Goal: Transaction & Acquisition: Purchase product/service

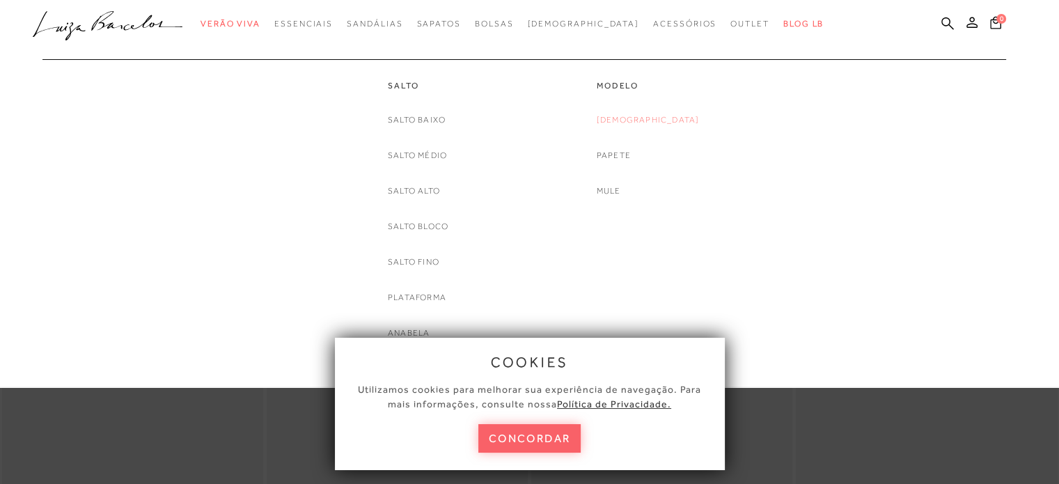
click at [662, 119] on link "[DEMOGRAPHIC_DATA]" at bounding box center [648, 120] width 103 height 15
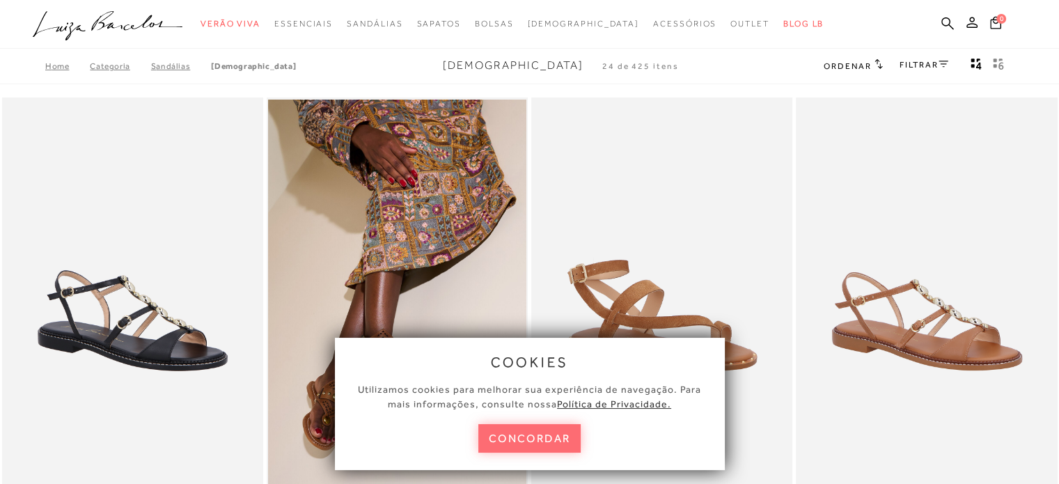
click at [540, 442] on button "concordar" at bounding box center [529, 438] width 103 height 29
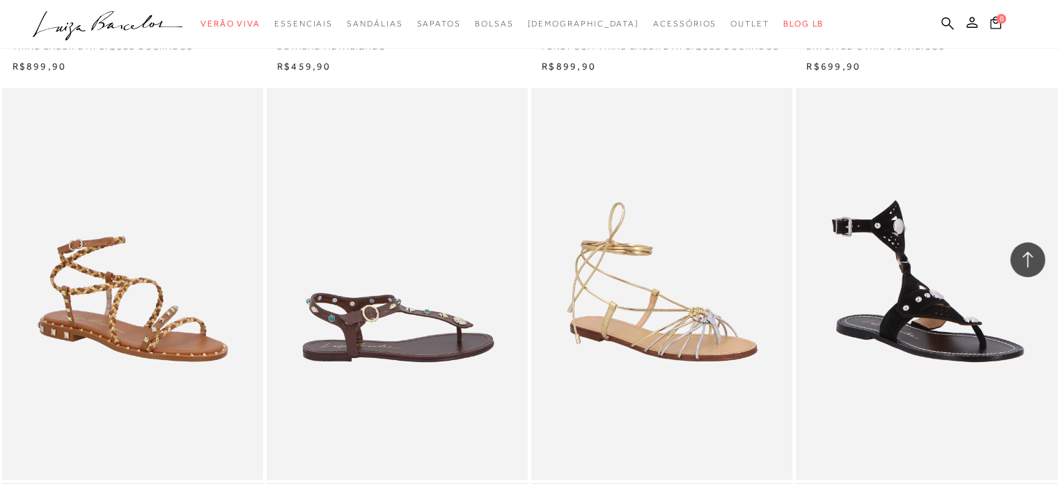
scroll to position [1114, 0]
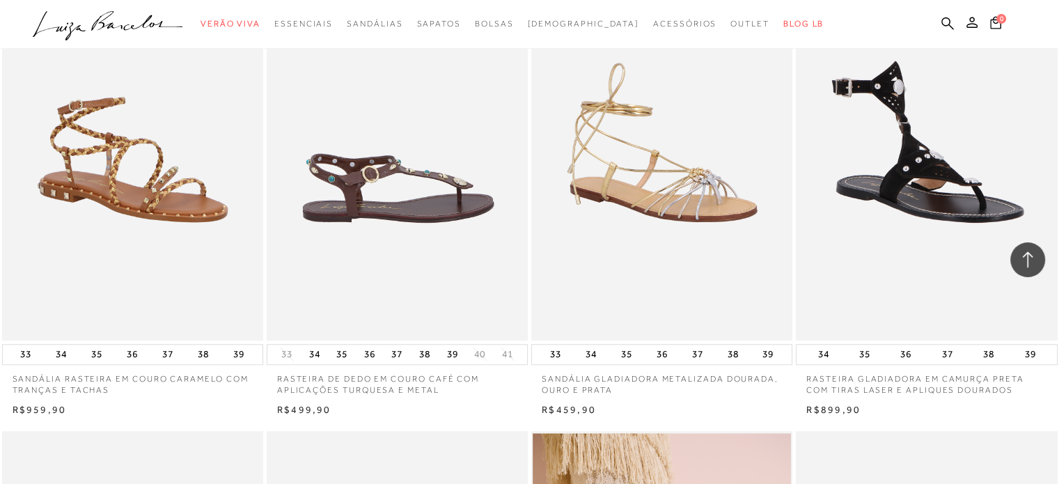
click at [380, 197] on img at bounding box center [398, 144] width 260 height 392
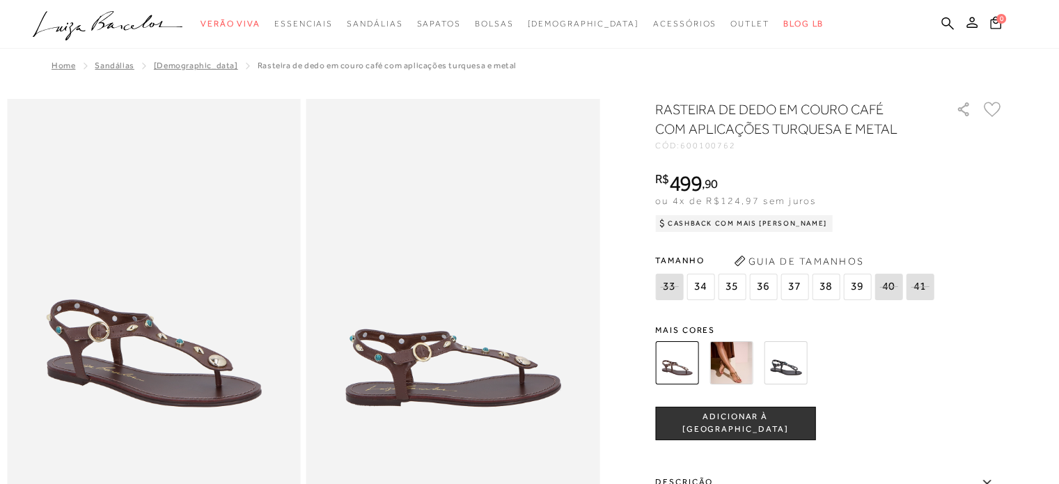
scroll to position [279, 0]
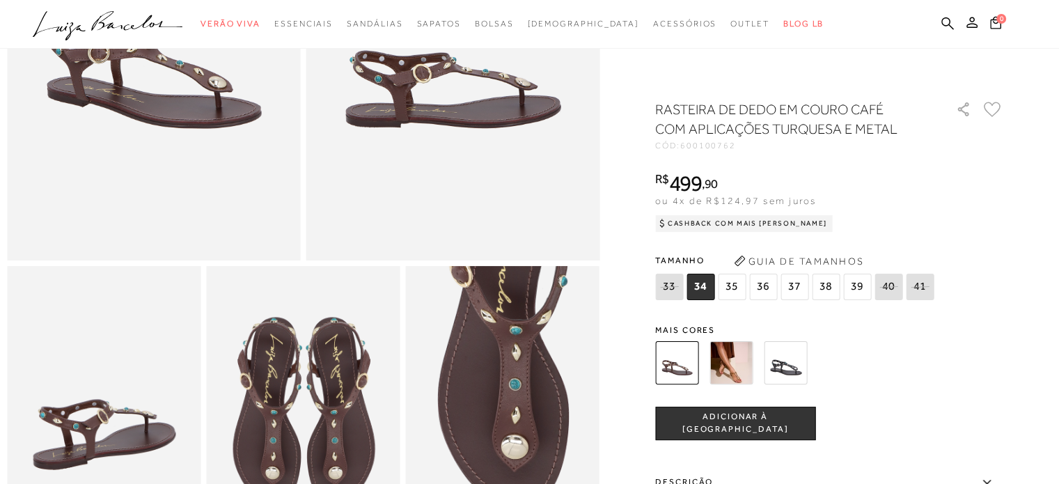
click at [733, 359] on img at bounding box center [731, 362] width 43 height 43
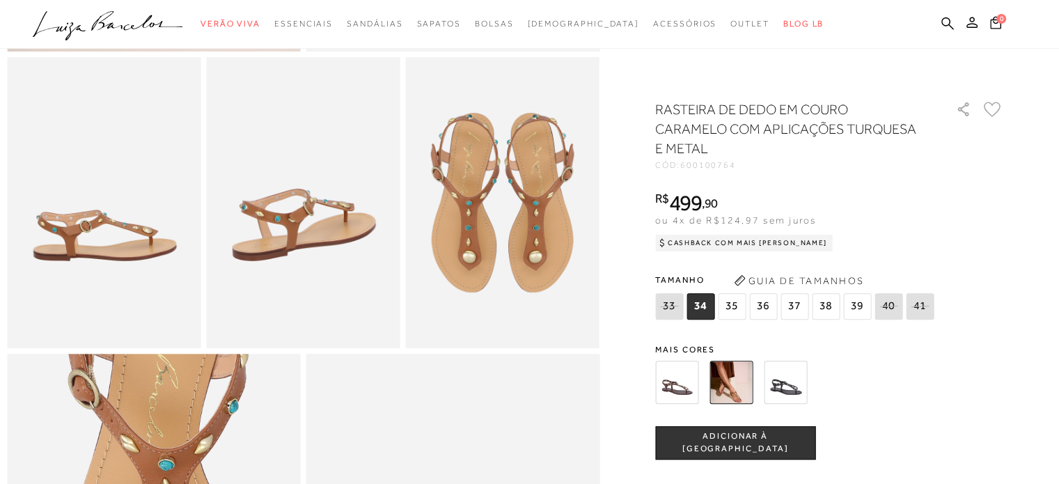
scroll to position [209, 0]
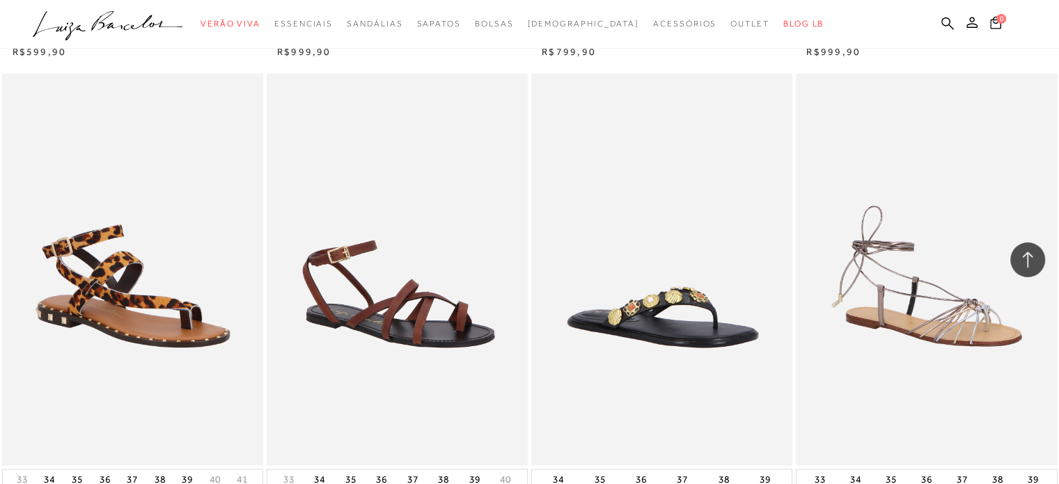
scroll to position [2716, 0]
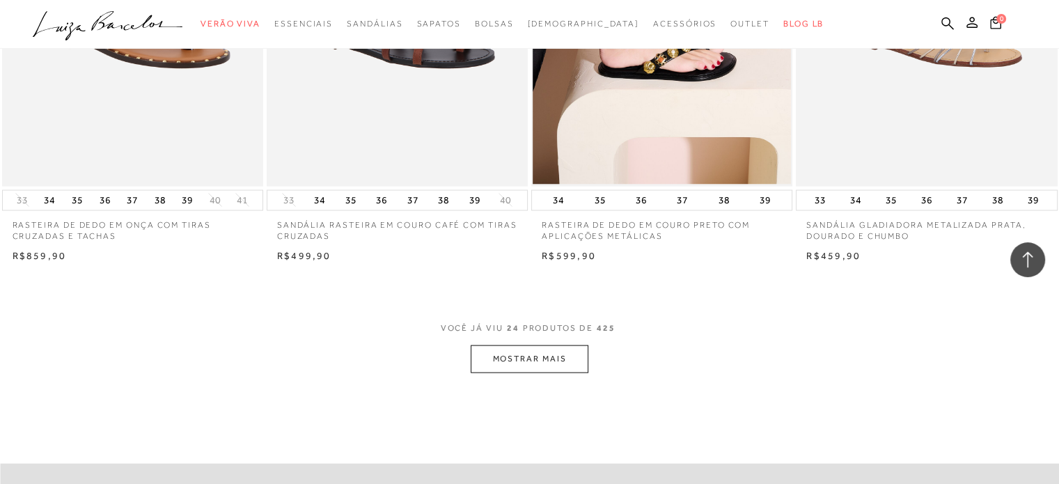
click at [549, 360] on button "MOSTRAR MAIS" at bounding box center [529, 358] width 117 height 27
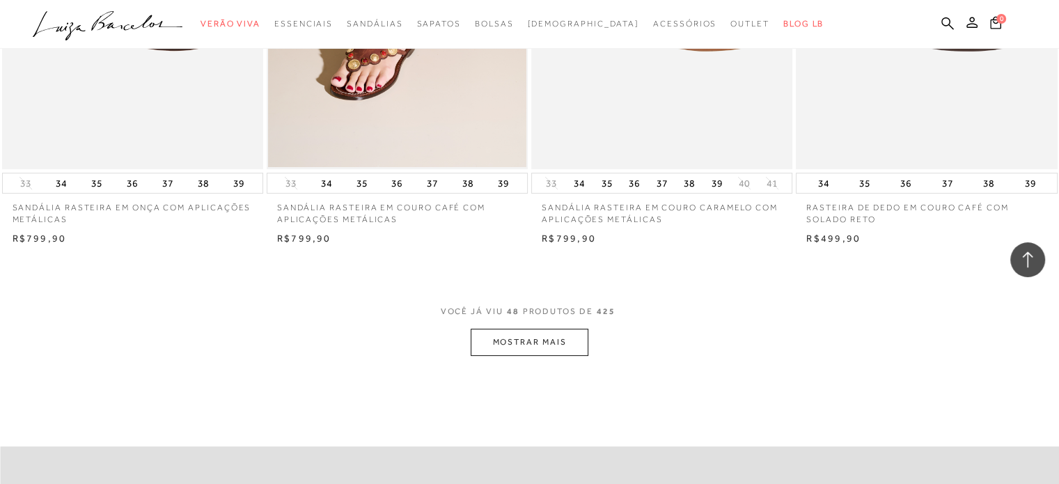
scroll to position [5710, 0]
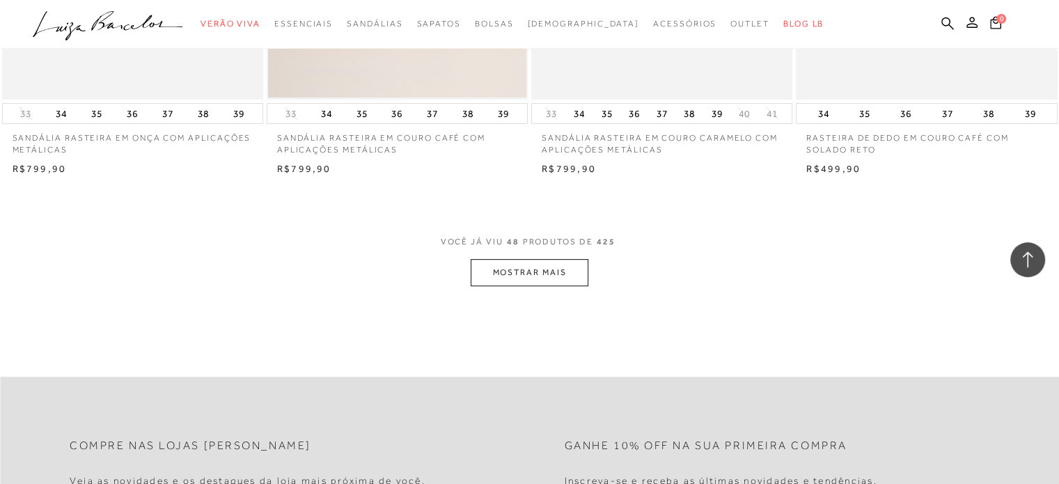
click at [525, 272] on button "MOSTRAR MAIS" at bounding box center [529, 272] width 117 height 27
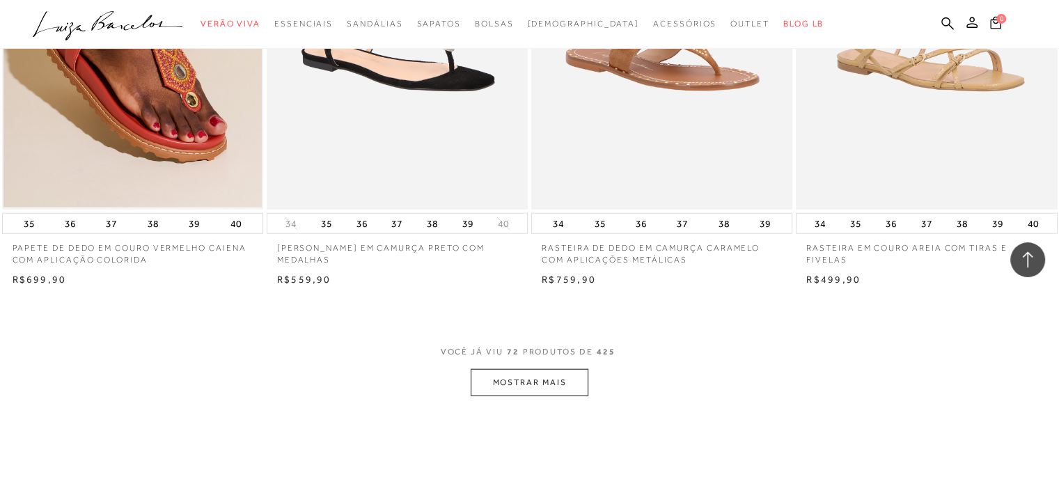
scroll to position [8705, 0]
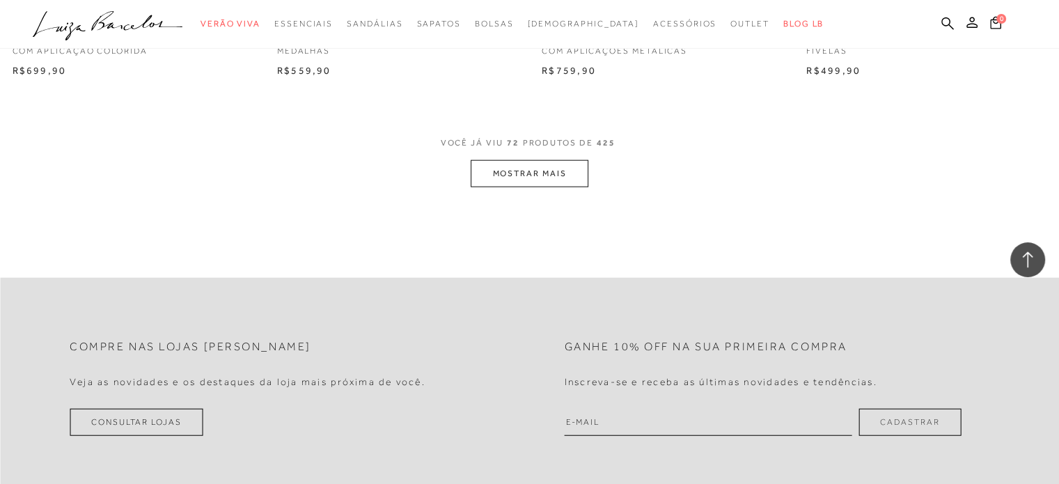
click at [532, 169] on button "MOSTRAR MAIS" at bounding box center [529, 173] width 117 height 27
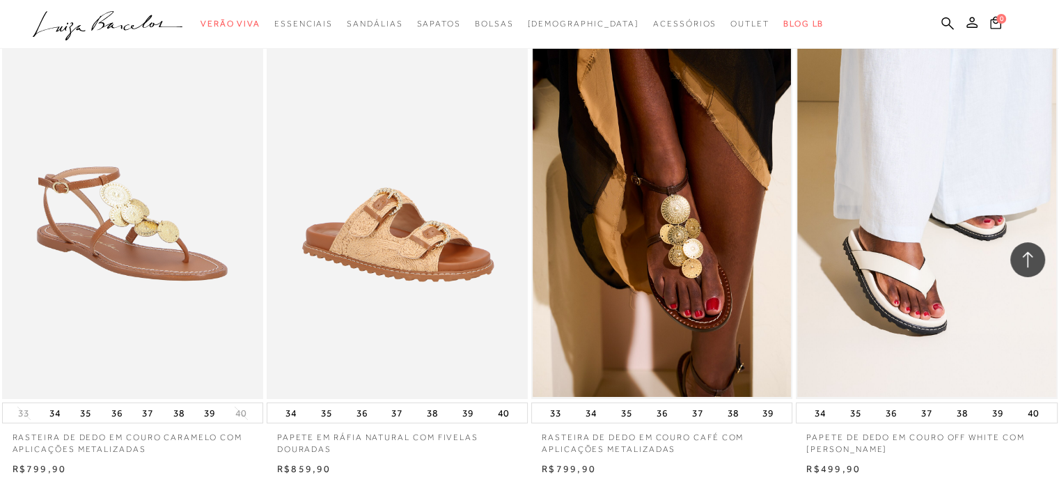
scroll to position [10306, 0]
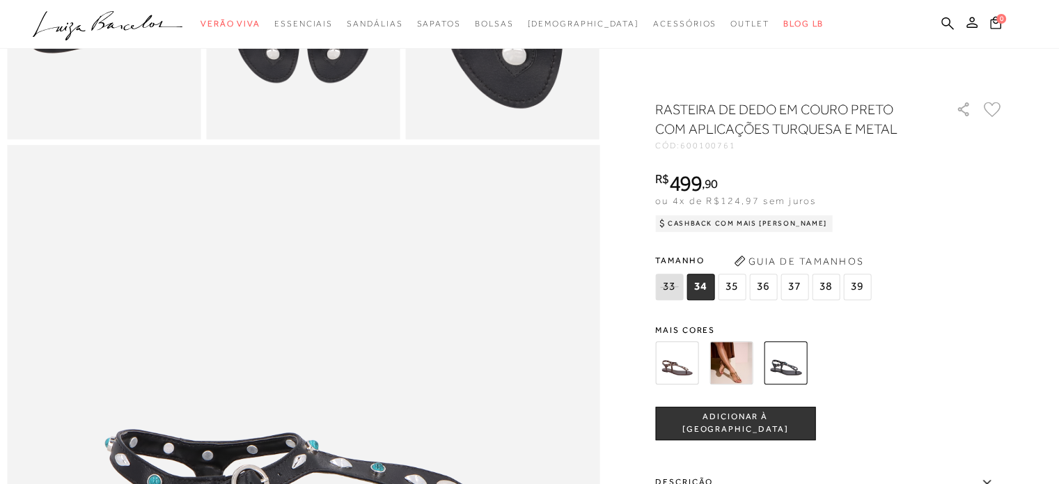
scroll to position [627, 0]
